Goal: Transaction & Acquisition: Book appointment/travel/reservation

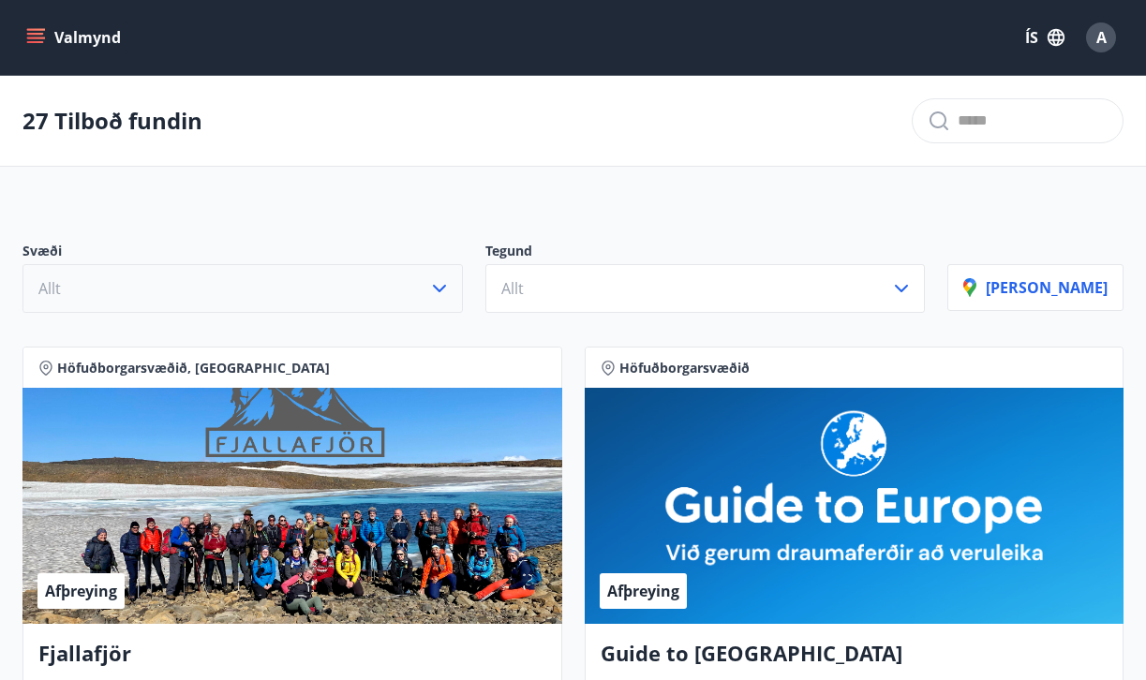
click at [451, 284] on icon "button" at bounding box center [439, 288] width 22 height 22
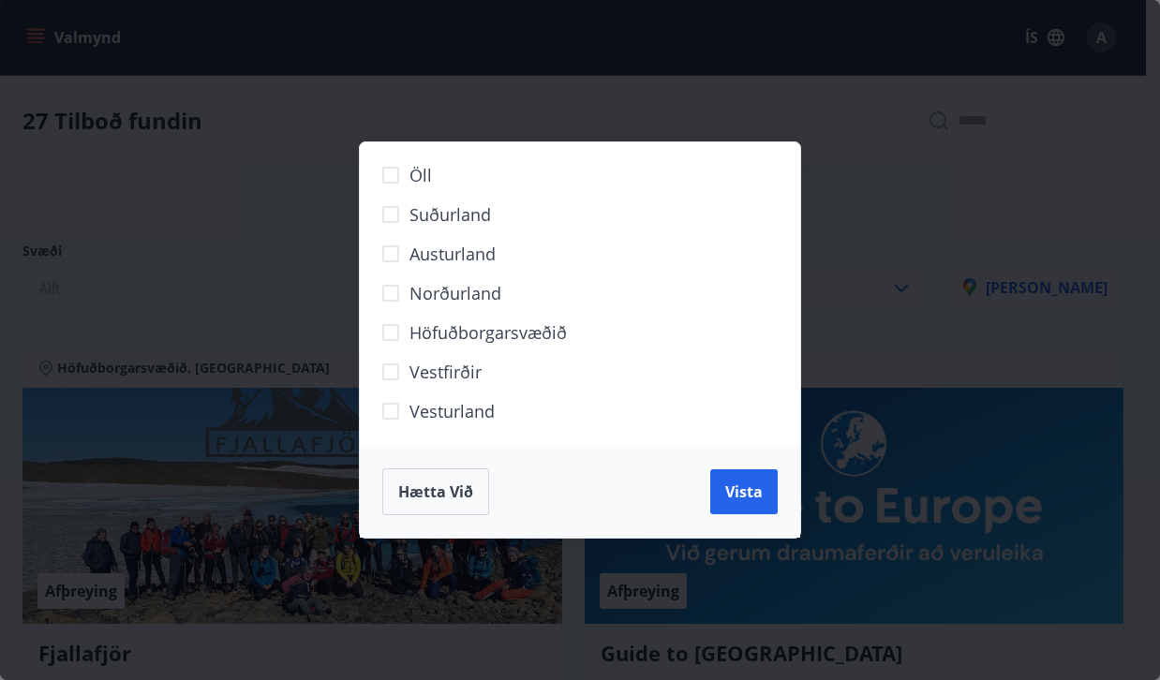
click at [442, 286] on span "Norðurland" at bounding box center [456, 293] width 92 height 24
click at [739, 492] on span "Vista" at bounding box center [743, 492] width 37 height 21
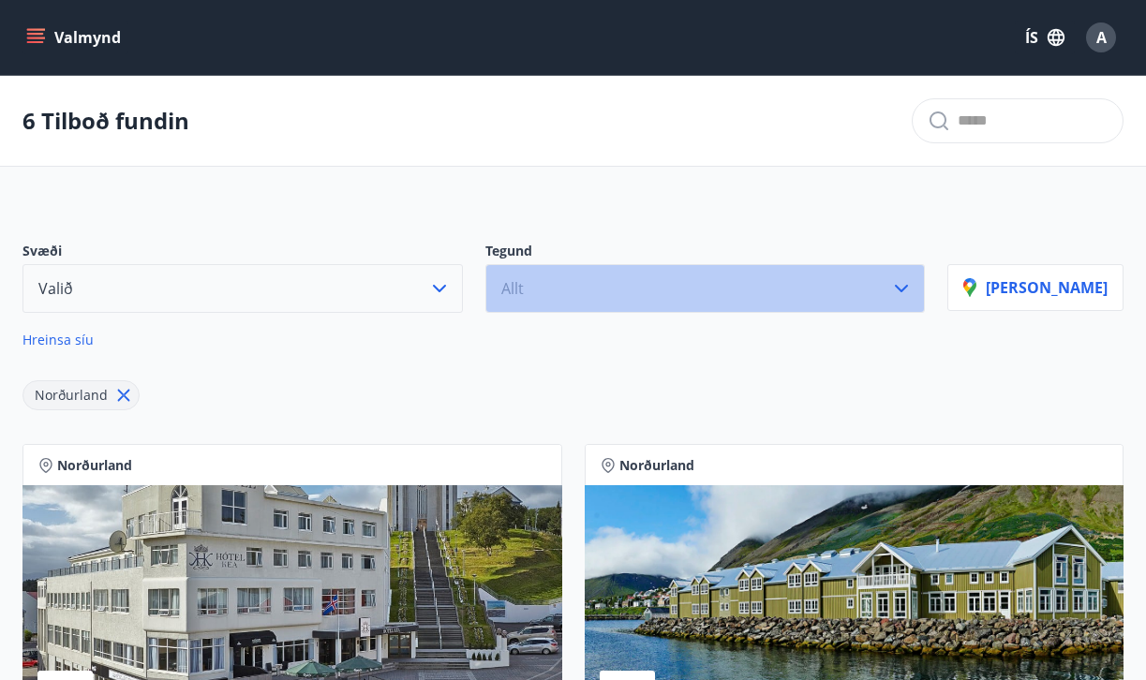
click at [916, 287] on button "Allt" at bounding box center [706, 288] width 441 height 49
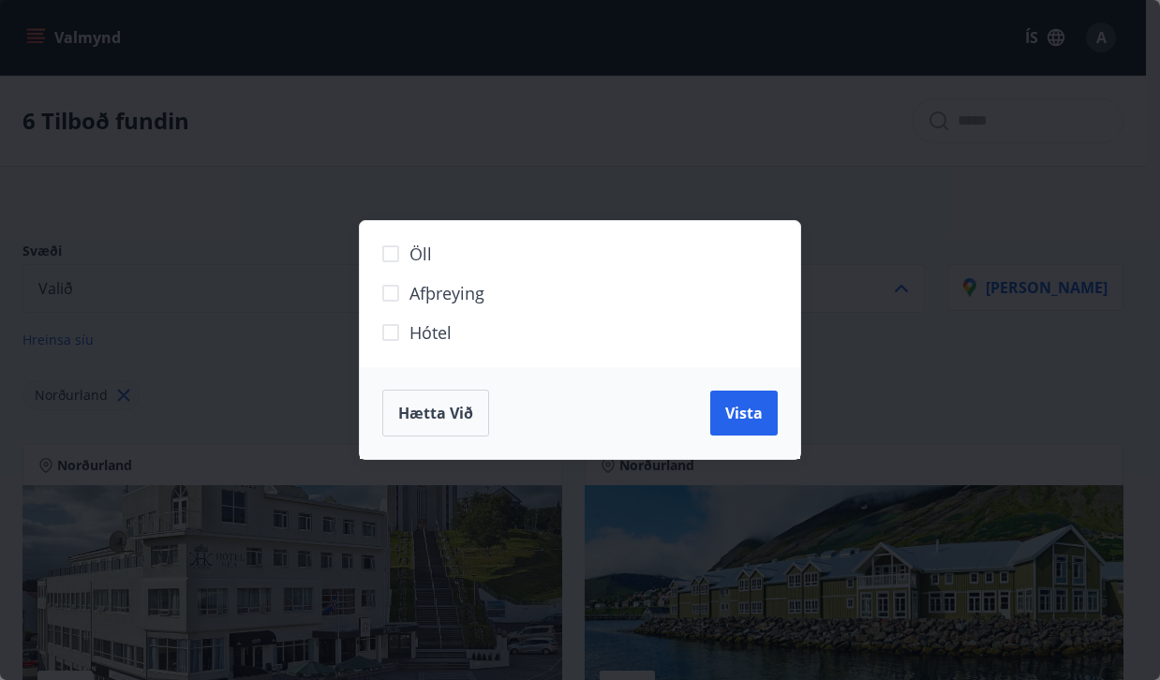
click at [420, 339] on span "Hótel" at bounding box center [431, 333] width 42 height 24
click at [728, 408] on span "Vista" at bounding box center [743, 413] width 37 height 21
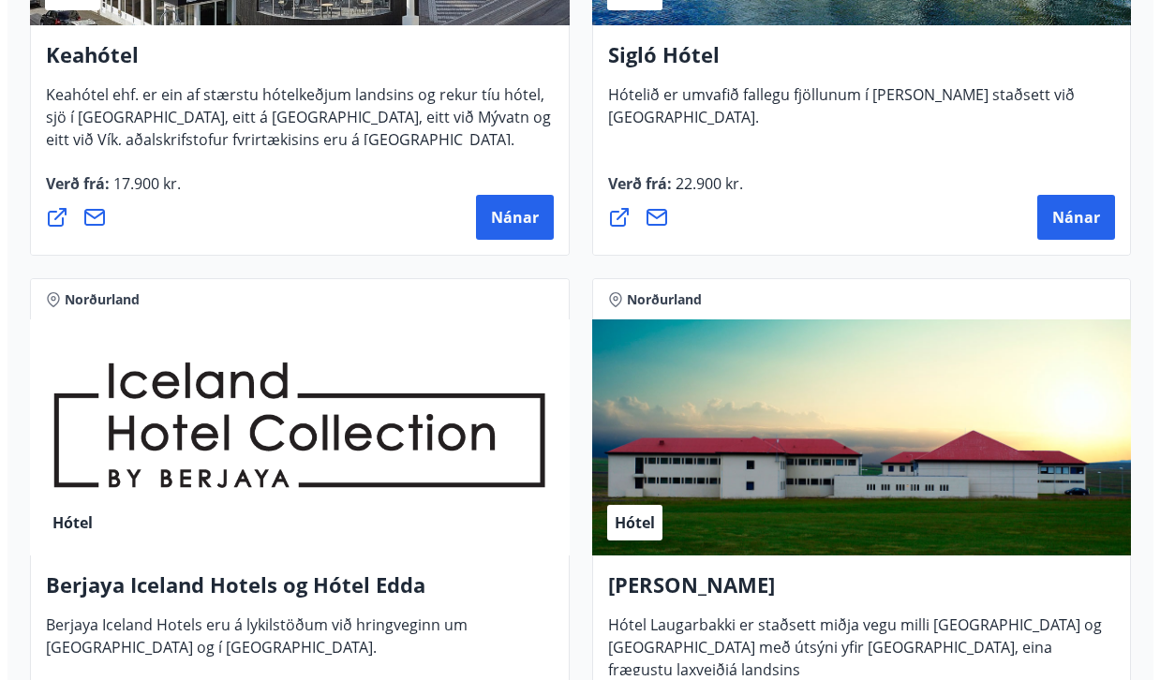
scroll to position [452, 0]
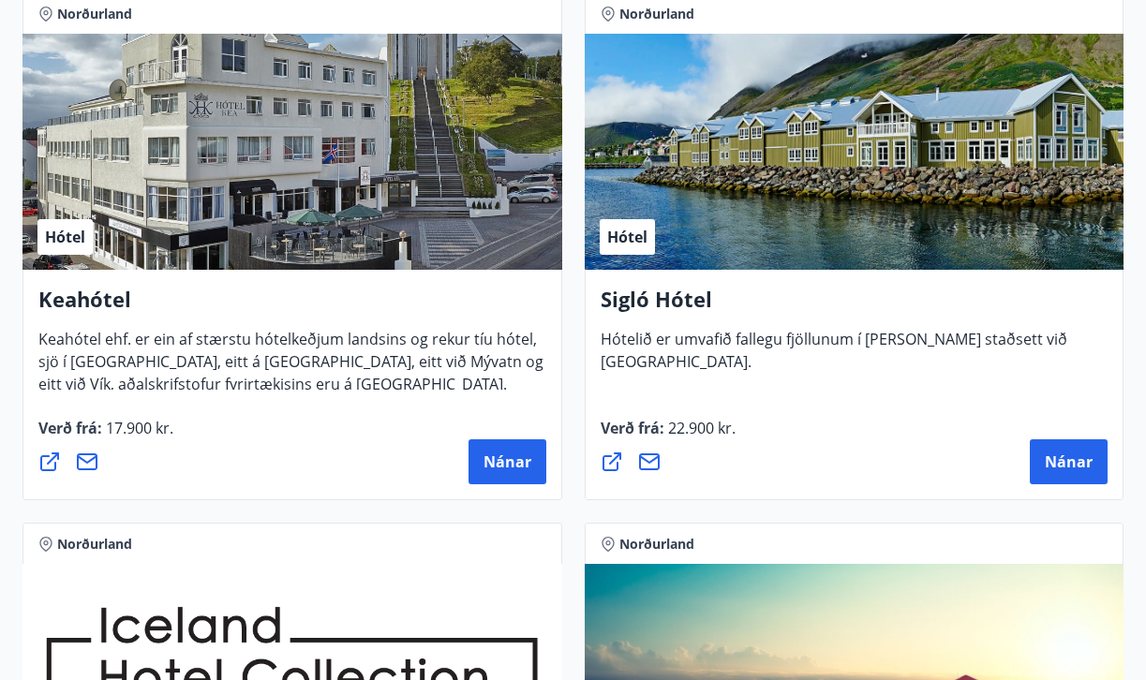
click at [308, 166] on div "Hótel" at bounding box center [292, 152] width 540 height 236
click at [523, 465] on span "Nánar" at bounding box center [508, 462] width 48 height 21
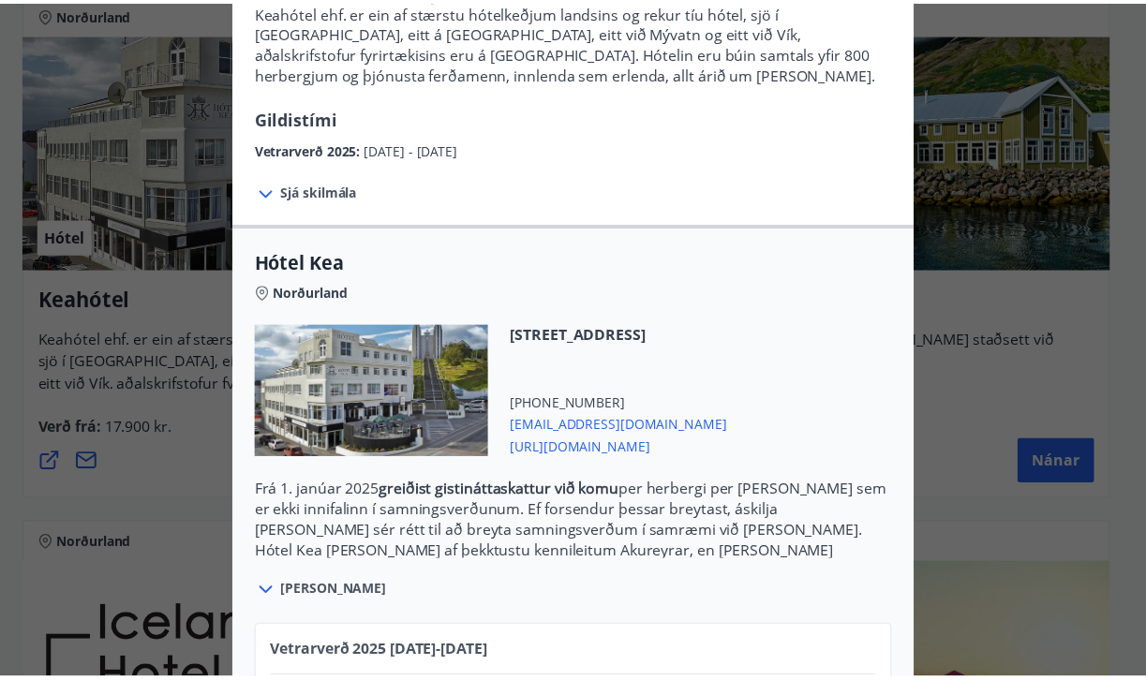
scroll to position [0, 0]
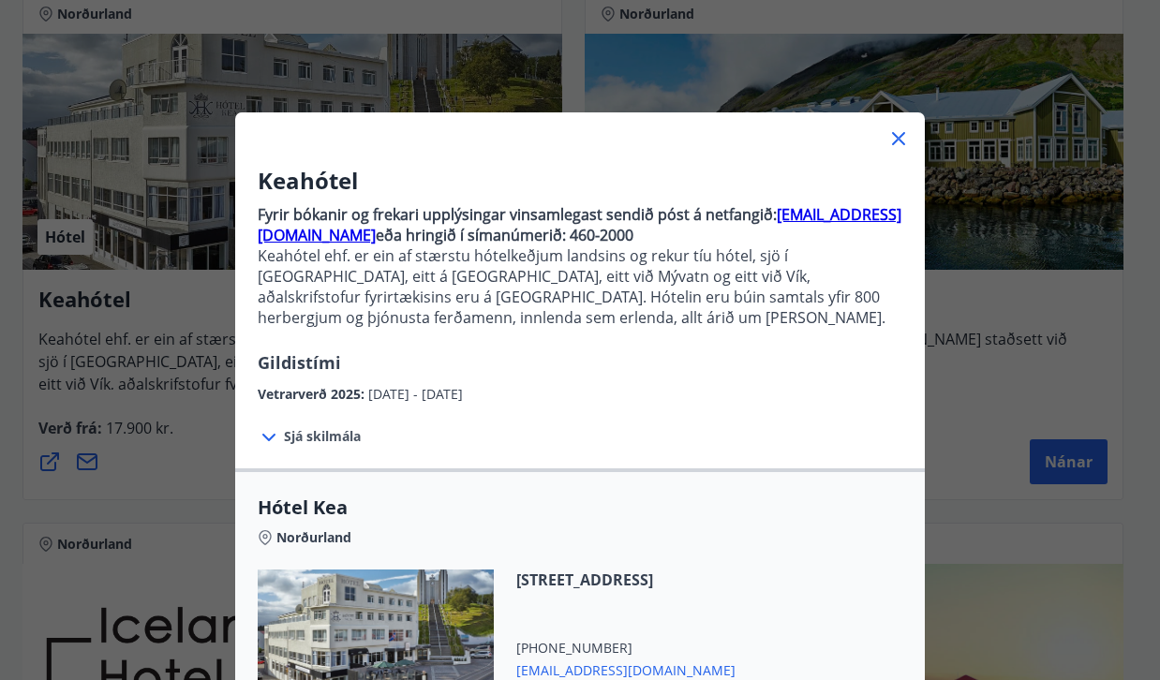
click at [888, 136] on icon at bounding box center [899, 138] width 22 height 22
